Goal: Navigation & Orientation: Find specific page/section

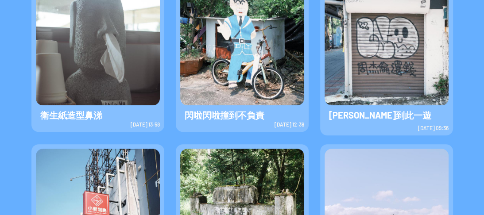
scroll to position [275, 0]
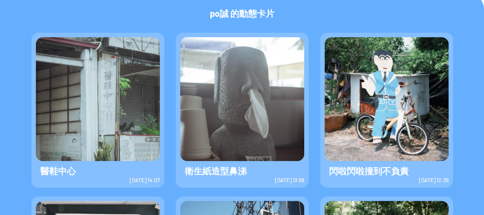
scroll to position [248, 0]
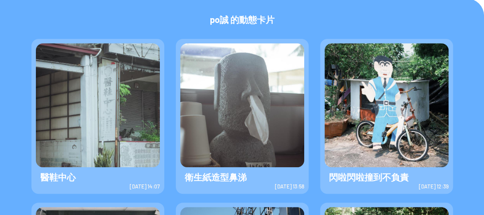
click at [417, 101] on img at bounding box center [387, 105] width 124 height 124
click at [278, 110] on img at bounding box center [242, 105] width 124 height 124
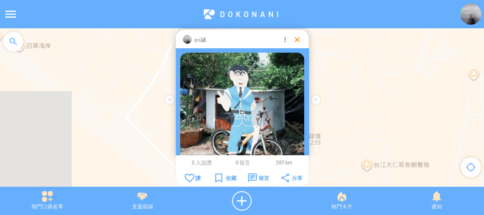
click at [295, 38] on div at bounding box center [297, 39] width 9 height 9
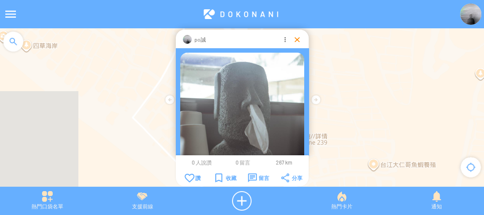
click at [293, 40] on div at bounding box center [297, 39] width 9 height 9
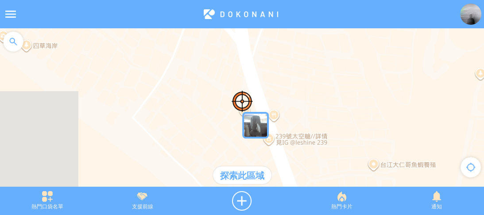
click at [237, 178] on div "探索此區域" at bounding box center [242, 175] width 58 height 18
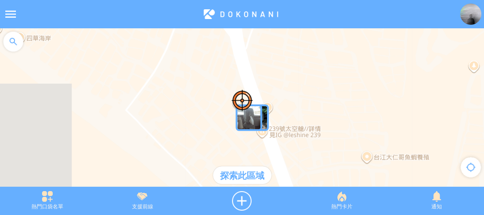
drag, startPoint x: 289, startPoint y: 158, endPoint x: 280, endPoint y: 148, distance: 13.5
click at [280, 148] on div at bounding box center [242, 111] width 484 height 167
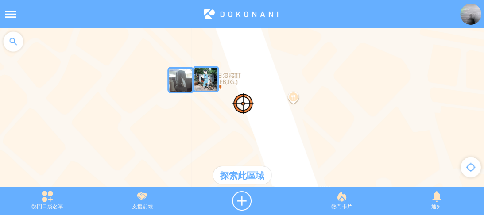
drag, startPoint x: 197, startPoint y: 82, endPoint x: 220, endPoint y: 133, distance: 55.5
click at [220, 133] on div at bounding box center [242, 111] width 484 height 167
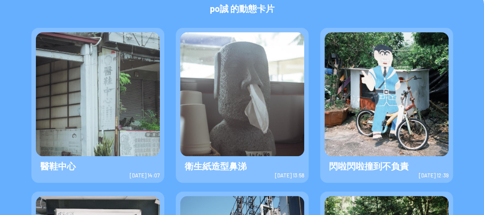
scroll to position [248, 0]
